Goal: Use online tool/utility: Utilize a website feature to perform a specific function

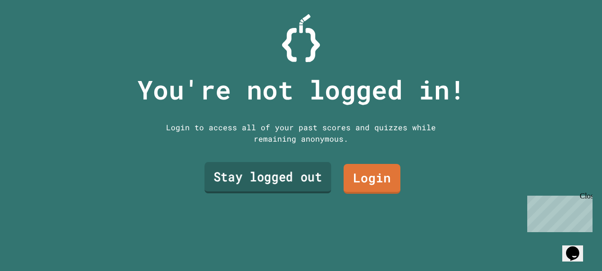
click at [254, 169] on link "Stay logged out" at bounding box center [267, 177] width 127 height 31
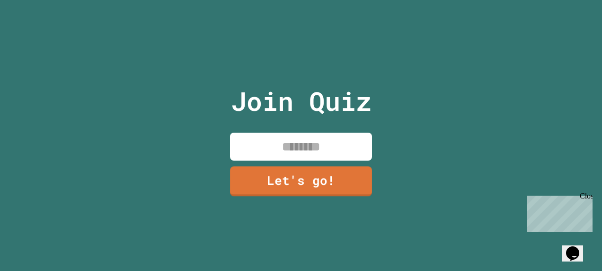
click at [295, 150] on input at bounding box center [301, 146] width 142 height 28
type input "****"
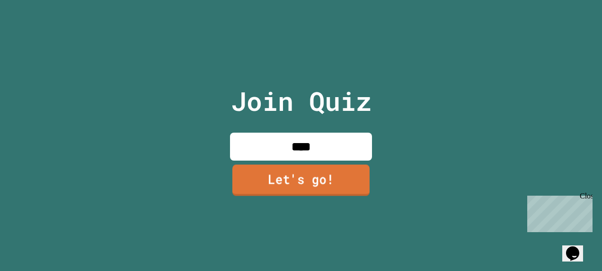
click at [287, 169] on link "Let's go!" at bounding box center [300, 180] width 137 height 31
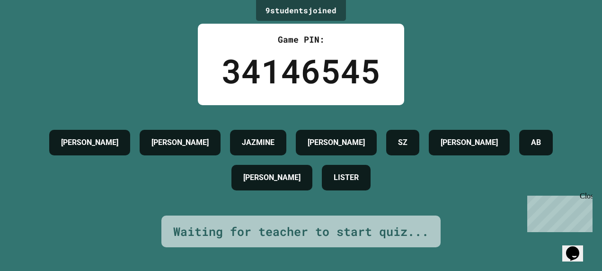
click at [587, 194] on div "Close" at bounding box center [586, 198] width 12 height 12
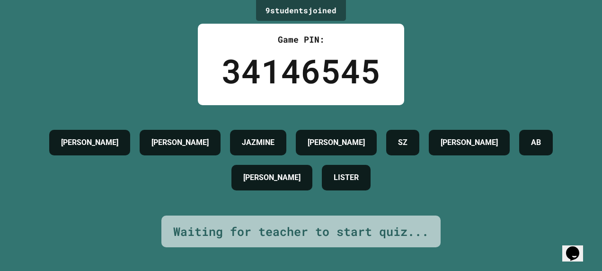
click at [287, 223] on div "Waiting for teacher to start quiz..." at bounding box center [300, 231] width 255 height 18
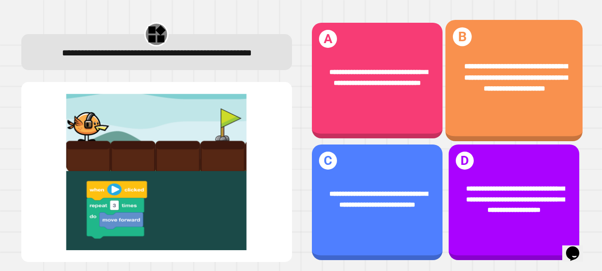
click at [491, 92] on div "**********" at bounding box center [513, 78] width 137 height 62
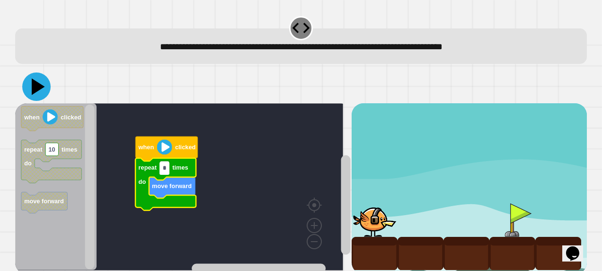
type input "*"
click at [32, 88] on icon at bounding box center [36, 86] width 28 height 28
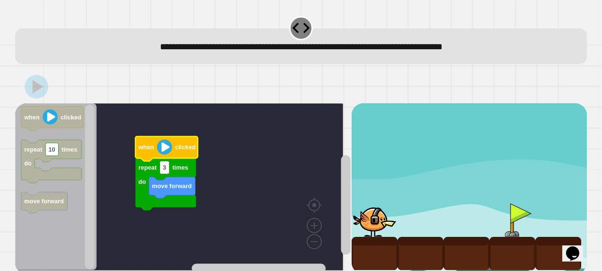
click at [168, 152] on image "Blockly Workspace" at bounding box center [164, 146] width 15 height 15
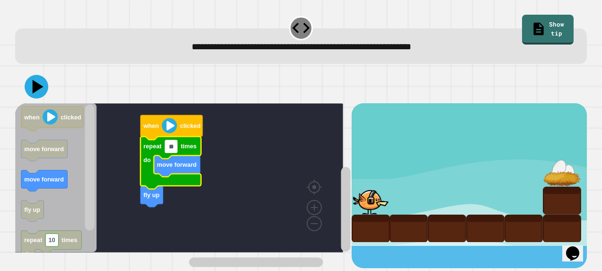
type input "*"
click at [236, 177] on rect "Blockly Workspace" at bounding box center [179, 177] width 328 height 149
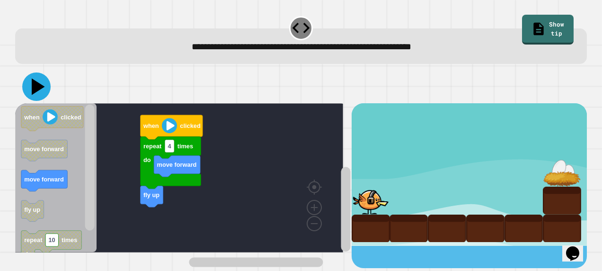
click at [36, 88] on icon at bounding box center [38, 86] width 13 height 17
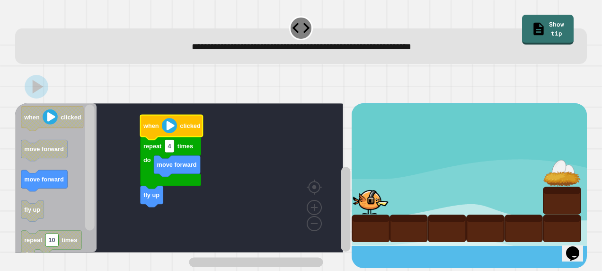
click at [170, 130] on image "Blockly Workspace" at bounding box center [169, 125] width 15 height 15
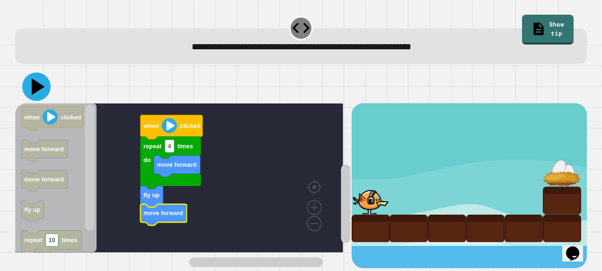
click at [38, 86] on icon at bounding box center [38, 86] width 13 height 17
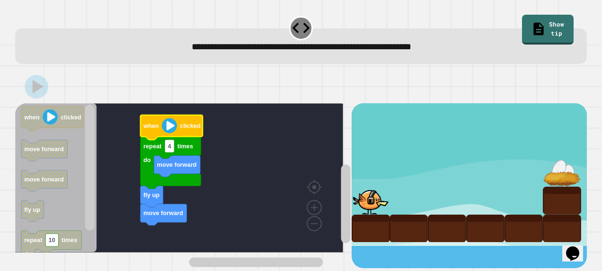
click at [169, 125] on image "Blockly Workspace" at bounding box center [169, 125] width 15 height 15
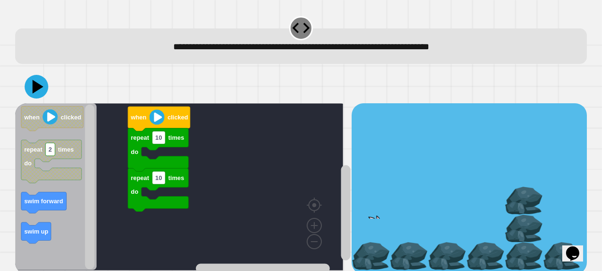
scroll to position [18, 0]
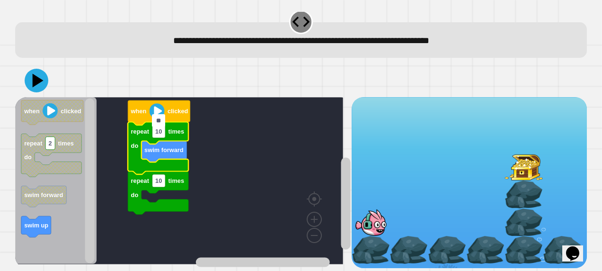
type input "*"
click at [233, 201] on rect "Blockly Workspace" at bounding box center [179, 180] width 328 height 167
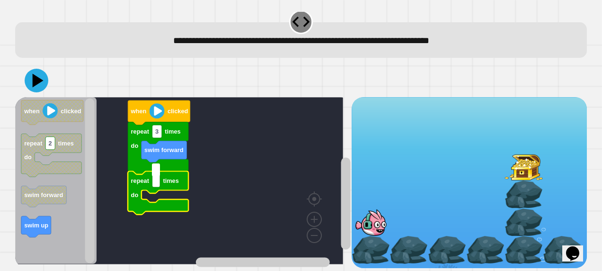
type input "*"
click at [104, 195] on rect "Blockly Workspace" at bounding box center [179, 180] width 328 height 167
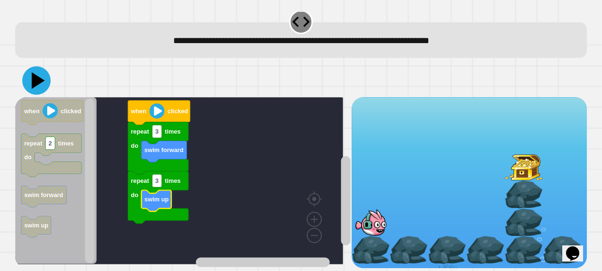
click at [41, 73] on icon at bounding box center [36, 80] width 28 height 28
click at [158, 103] on image "Blockly Workspace" at bounding box center [156, 110] width 15 height 15
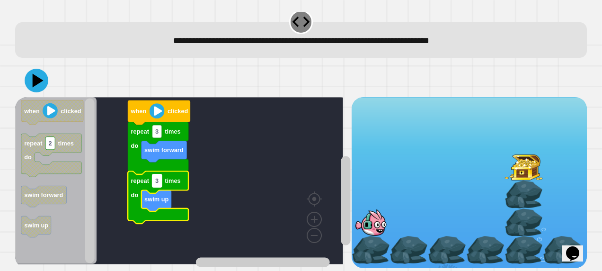
click at [156, 177] on text "3" at bounding box center [156, 180] width 3 height 7
type input "*"
drag, startPoint x: 41, startPoint y: 75, endPoint x: 47, endPoint y: 79, distance: 7.6
click at [47, 79] on icon at bounding box center [36, 80] width 28 height 28
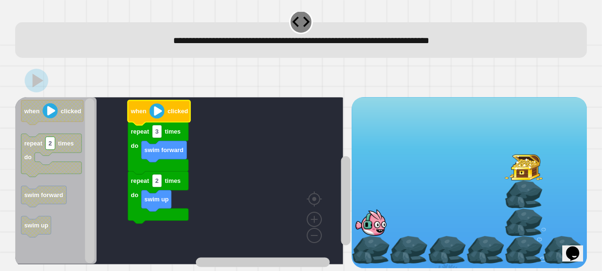
click at [160, 104] on image "Blockly Workspace" at bounding box center [156, 110] width 15 height 15
click at [146, 200] on div "when clicked repeat 3 times do swim forward repeat 2 times do swim up when clic…" at bounding box center [183, 182] width 336 height 171
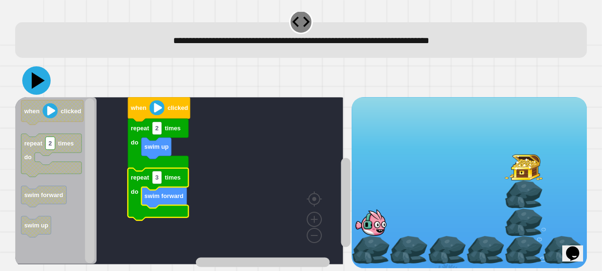
click at [28, 66] on icon at bounding box center [36, 80] width 28 height 28
click at [158, 100] on image "Blockly Workspace" at bounding box center [156, 107] width 15 height 15
click at [161, 171] on rect "Blockly Workspace" at bounding box center [156, 177] width 9 height 13
type input "*"
click at [32, 68] on icon at bounding box center [36, 80] width 28 height 28
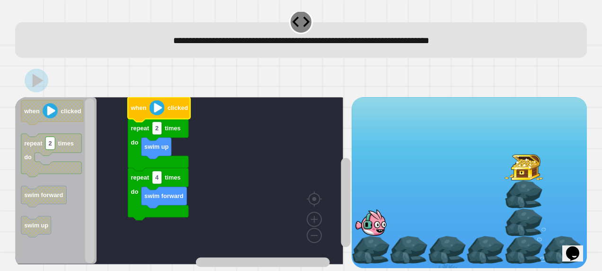
click at [155, 100] on image "Blockly Workspace" at bounding box center [156, 107] width 15 height 15
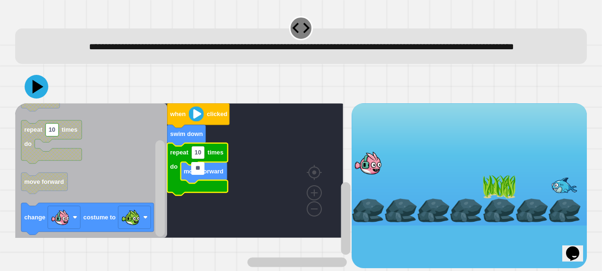
type input "*"
click at [249, 153] on rect "Blockly Workspace" at bounding box center [179, 170] width 328 height 134
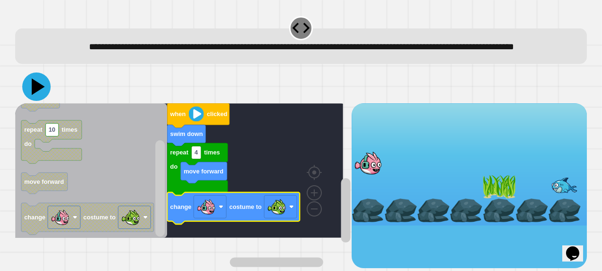
click at [38, 95] on icon at bounding box center [38, 86] width 13 height 17
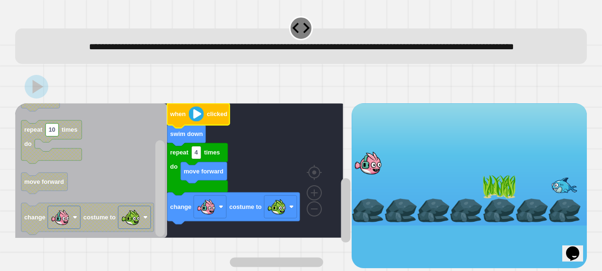
click at [194, 121] on image "Blockly Workspace" at bounding box center [195, 113] width 15 height 15
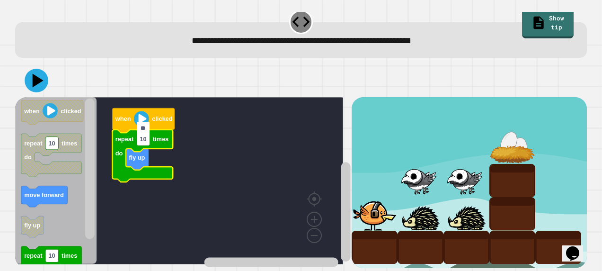
type input "*"
click at [292, 125] on rect "Blockly Workspace" at bounding box center [179, 180] width 328 height 167
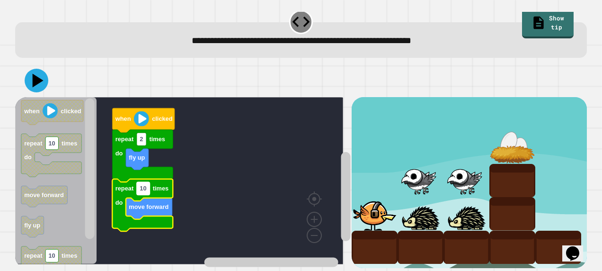
click at [141, 184] on text "10" at bounding box center [143, 187] width 7 height 7
type input "*"
click at [43, 67] on icon at bounding box center [36, 80] width 28 height 28
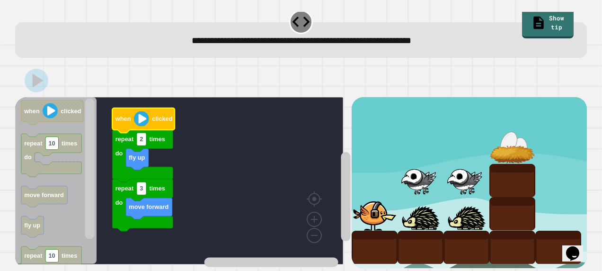
click at [138, 111] on image "Blockly Workspace" at bounding box center [141, 118] width 15 height 15
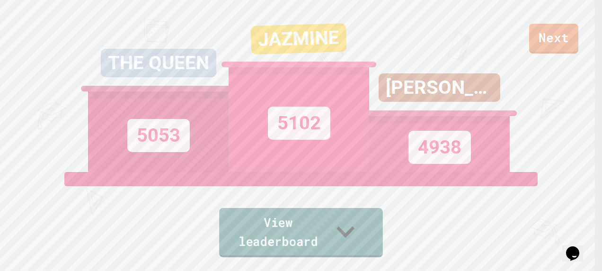
click at [337, 237] on link "View leaderboard" at bounding box center [301, 232] width 164 height 49
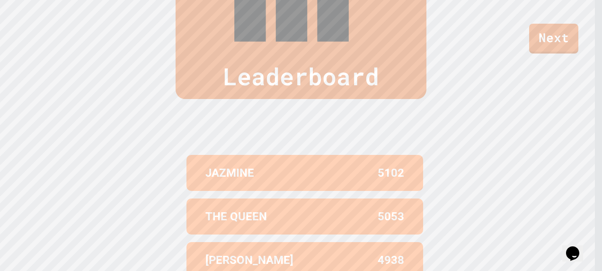
scroll to position [394, 0]
